Goal: Information Seeking & Learning: Learn about a topic

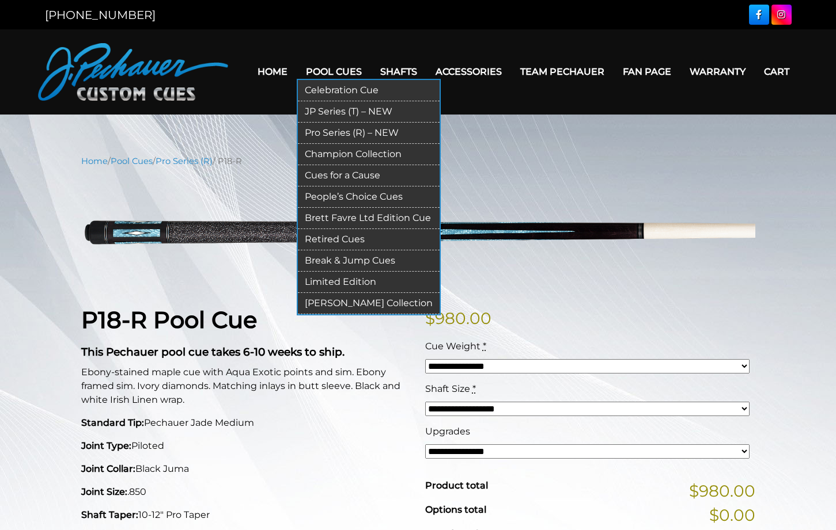
click at [306, 116] on link "JP Series (T) – NEW" at bounding box center [369, 111] width 142 height 21
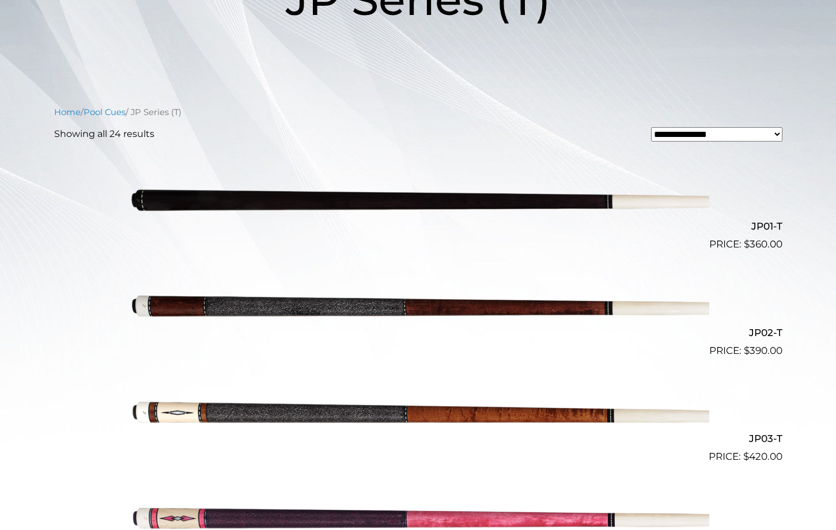
scroll to position [235, 0]
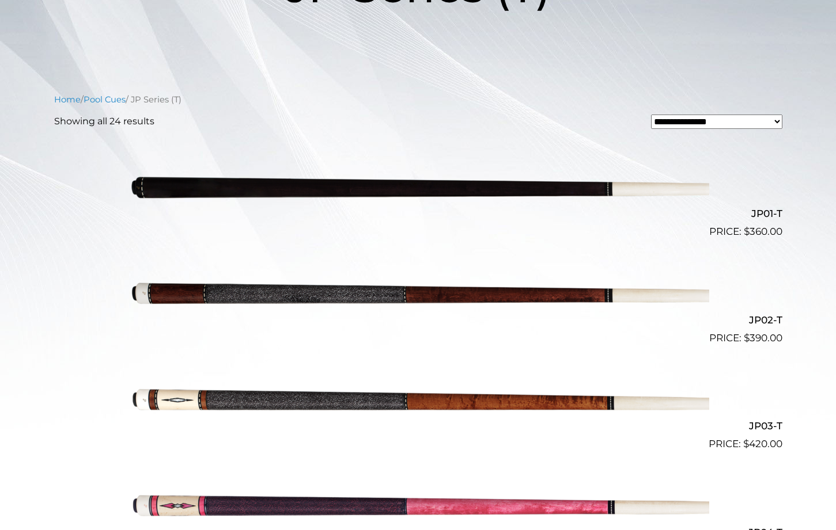
click at [316, 293] on img at bounding box center [418, 292] width 582 height 97
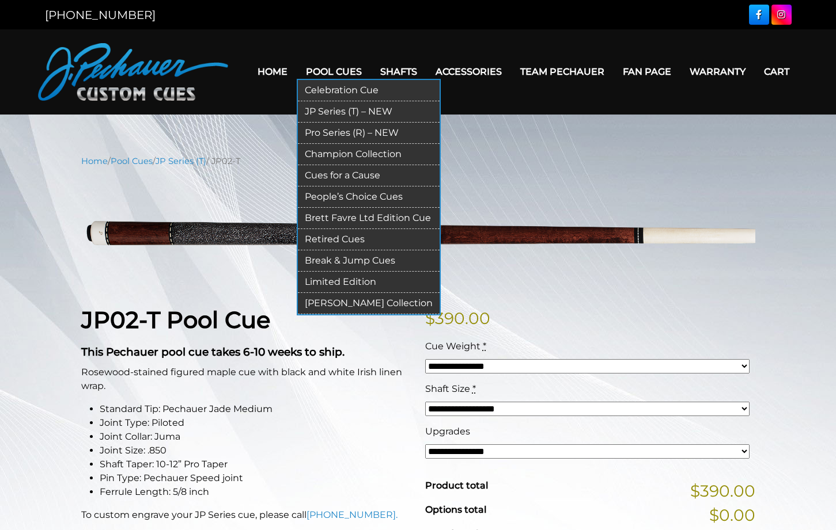
click at [302, 112] on link "JP Series (T) – NEW" at bounding box center [369, 111] width 142 height 21
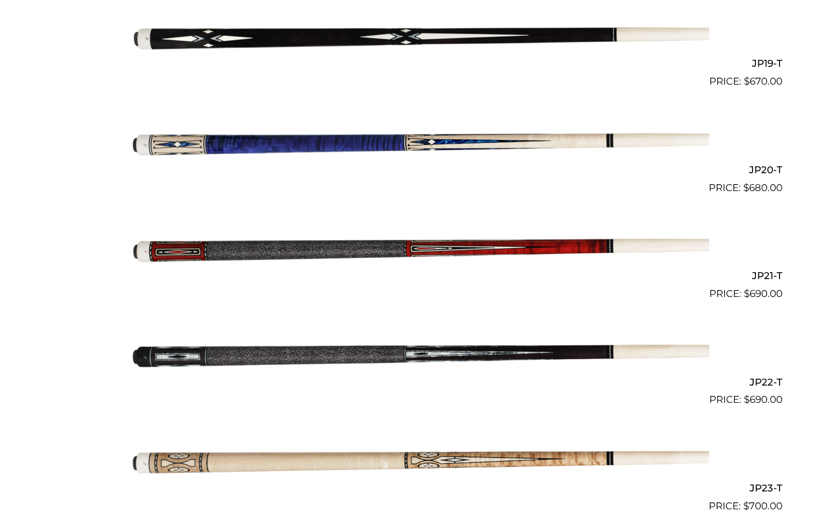
scroll to position [2350, 0]
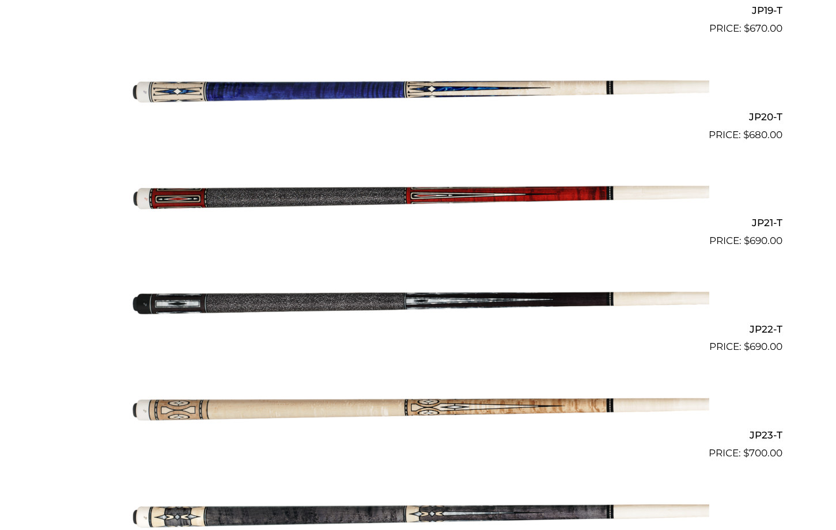
click at [286, 305] on img at bounding box center [418, 301] width 582 height 97
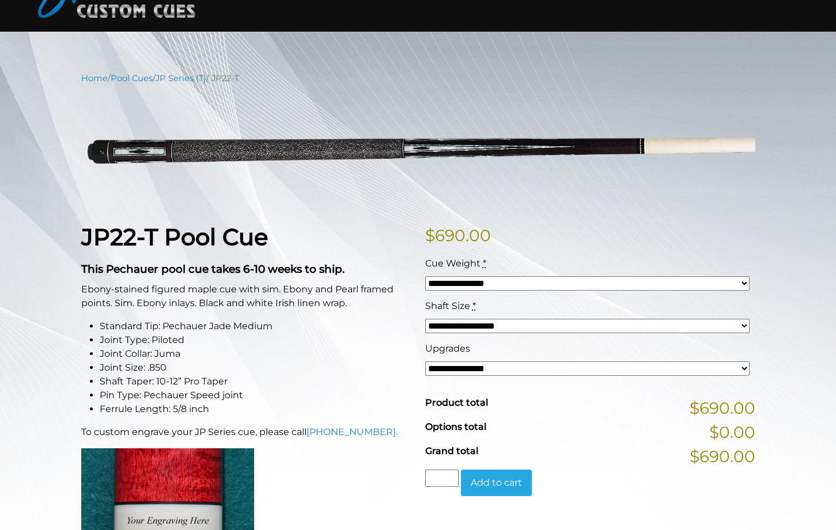
scroll to position [117, 0]
